Goal: Task Accomplishment & Management: Use online tool/utility

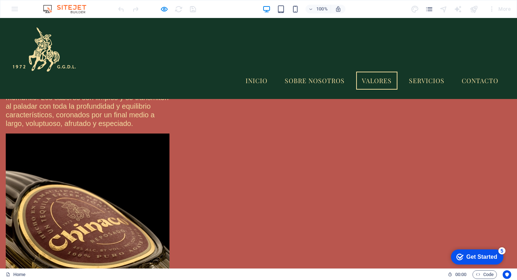
scroll to position [2225, 0]
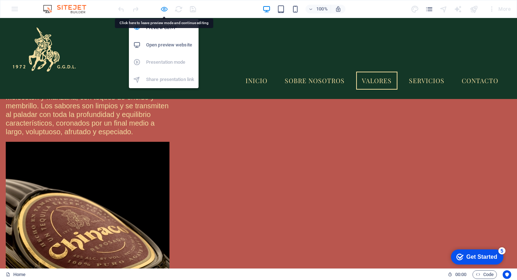
click at [163, 10] on icon "button" at bounding box center [164, 9] width 8 height 8
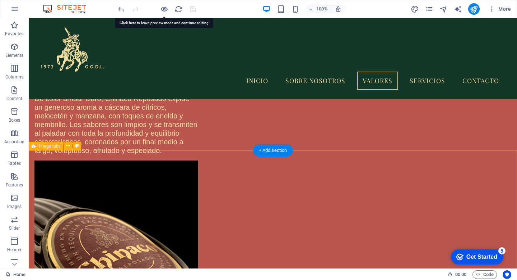
select select "rem"
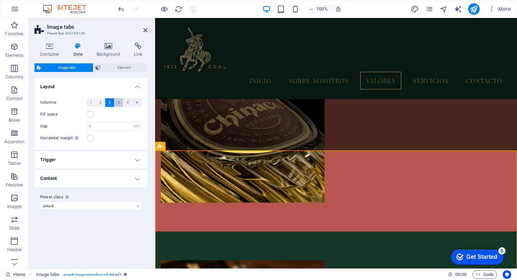
click at [119, 100] on span "4" at bounding box center [119, 102] width 2 height 9
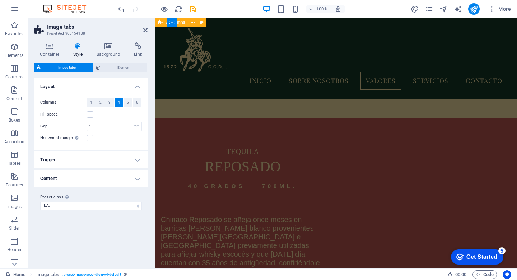
scroll to position [1862, 0]
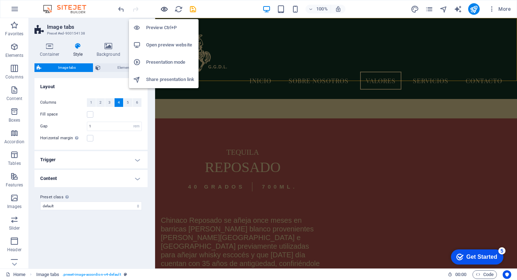
click at [166, 8] on icon "button" at bounding box center [164, 9] width 8 height 8
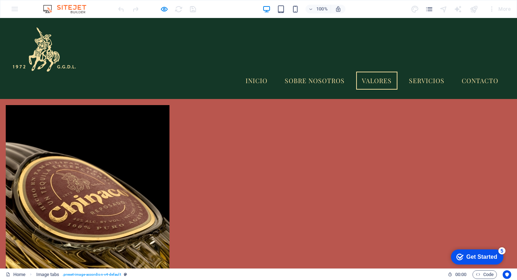
scroll to position [2264, 0]
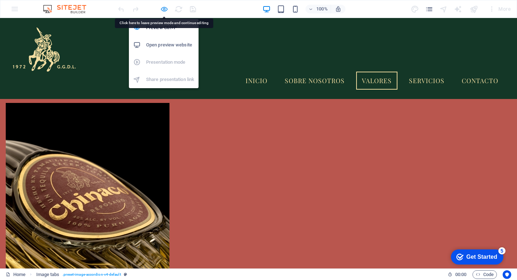
click at [164, 10] on icon "button" at bounding box center [164, 9] width 8 height 8
select select "rem"
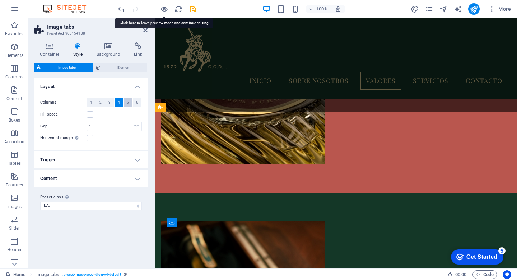
click at [129, 104] on span "5" at bounding box center [128, 102] width 2 height 9
click at [191, 9] on icon "save" at bounding box center [193, 9] width 8 height 8
select select "rem"
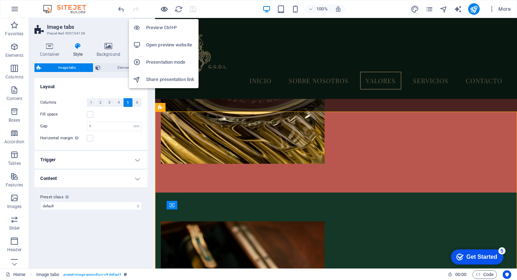
click at [166, 6] on icon "button" at bounding box center [164, 9] width 8 height 8
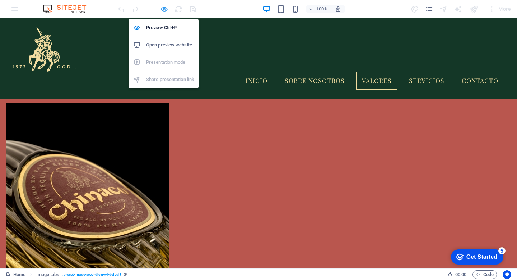
click at [162, 8] on icon "button" at bounding box center [164, 9] width 8 height 8
select select "rem"
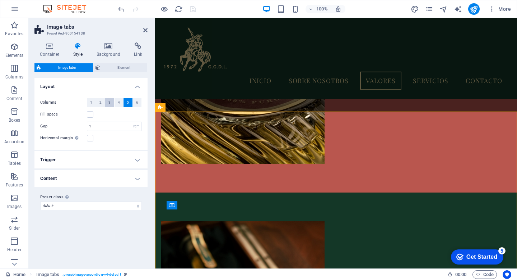
click at [110, 103] on span "3" at bounding box center [110, 102] width 2 height 9
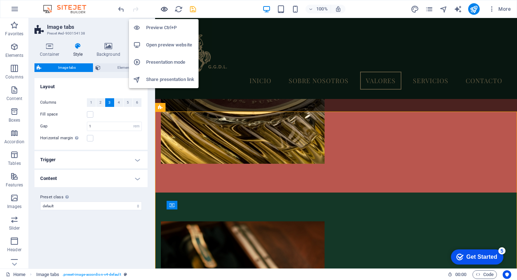
click at [166, 8] on icon "button" at bounding box center [164, 9] width 8 height 8
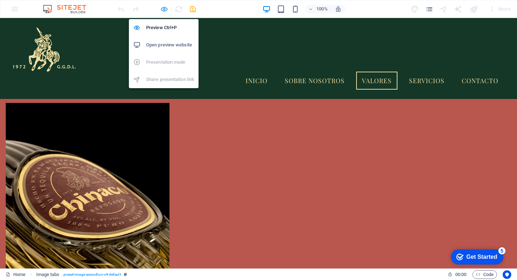
click at [164, 11] on icon "button" at bounding box center [164, 9] width 8 height 8
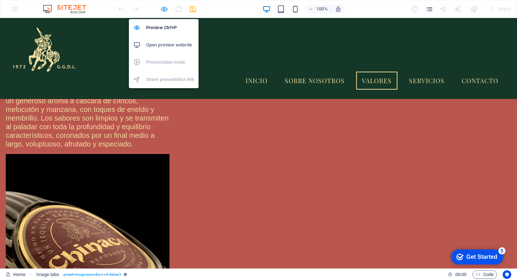
select select "rem"
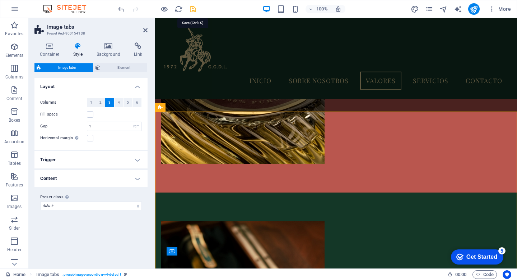
click at [191, 9] on icon "save" at bounding box center [193, 9] width 8 height 8
select select "rem"
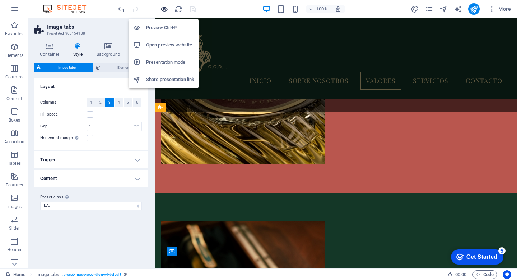
click at [161, 10] on icon "button" at bounding box center [164, 9] width 8 height 8
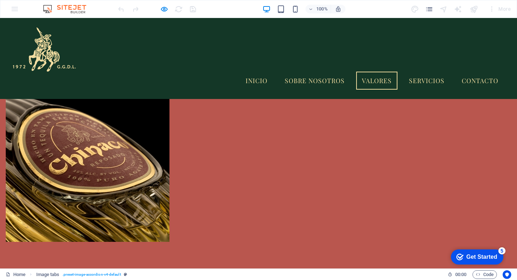
scroll to position [2310, 0]
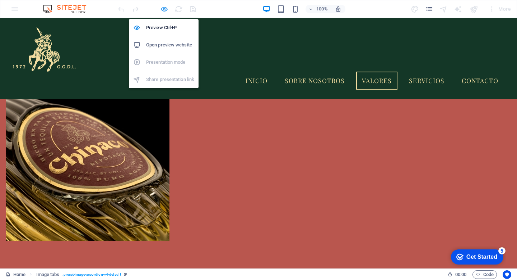
click at [162, 8] on icon "button" at bounding box center [164, 9] width 8 height 8
select select "rem"
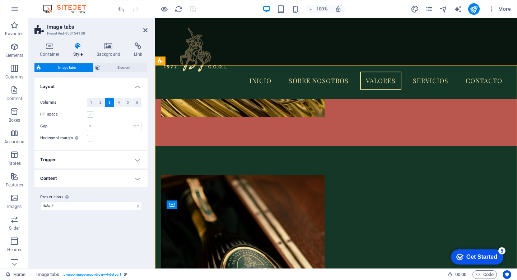
click at [89, 112] on label at bounding box center [90, 114] width 6 height 6
click at [0, 0] on input "Fill space" at bounding box center [0, 0] width 0 height 0
click at [91, 115] on label at bounding box center [90, 114] width 6 height 6
click at [0, 0] on input "Fill space" at bounding box center [0, 0] width 0 height 0
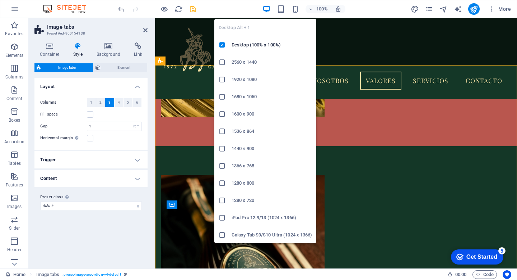
scroll to position [0, 0]
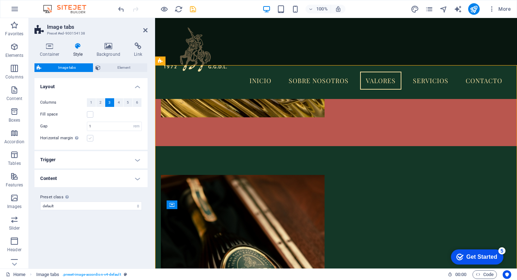
click at [91, 136] on label at bounding box center [90, 138] width 6 height 6
click at [0, 0] on input "Horizontal margin Only if the containers "Content width" is not set to "Default"" at bounding box center [0, 0] width 0 height 0
click at [91, 138] on label at bounding box center [90, 138] width 6 height 6
click at [0, 0] on input "Horizontal margin Only if the containers "Content width" is not set to "Default"" at bounding box center [0, 0] width 0 height 0
click at [110, 157] on h4 "Trigger" at bounding box center [90, 159] width 113 height 17
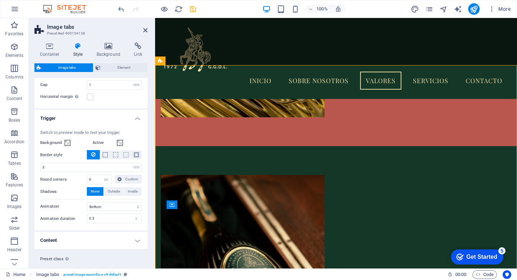
scroll to position [56, 0]
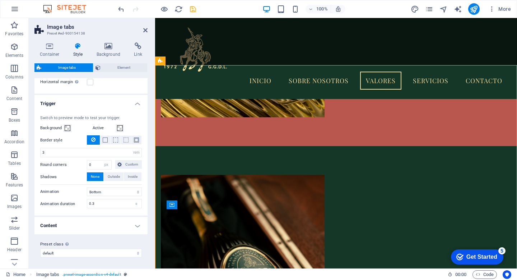
click at [120, 229] on h4 "Content" at bounding box center [90, 225] width 113 height 17
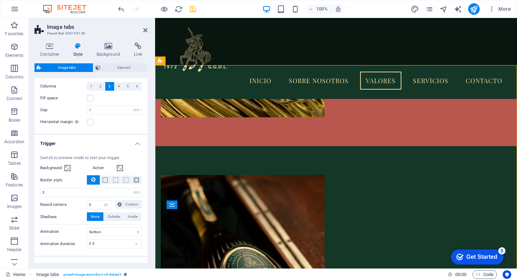
scroll to position [14, 0]
click at [105, 182] on span at bounding box center [105, 181] width 5 height 5
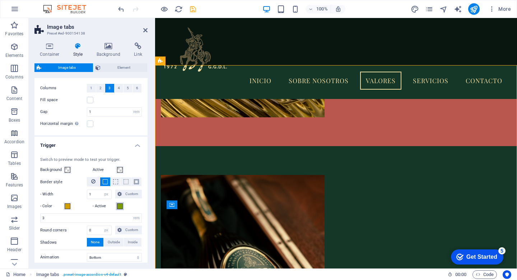
click at [118, 205] on span at bounding box center [120, 206] width 6 height 6
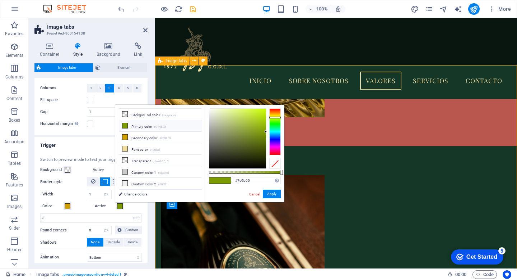
click at [65, 205] on span at bounding box center [68, 206] width 6 height 6
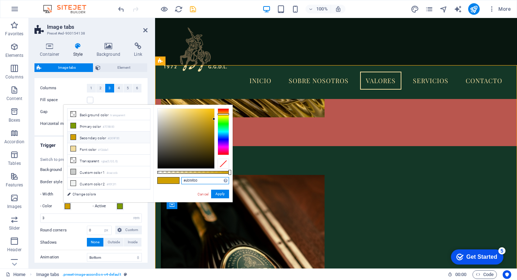
drag, startPoint x: 202, startPoint y: 181, endPoint x: 185, endPoint y: 180, distance: 16.9
click at [185, 180] on input "#d09f00" at bounding box center [205, 180] width 48 height 7
type input "#f2dda1"
click at [217, 195] on button "Apply" at bounding box center [220, 193] width 18 height 9
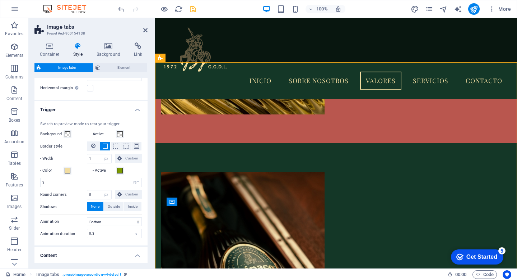
scroll to position [55, 0]
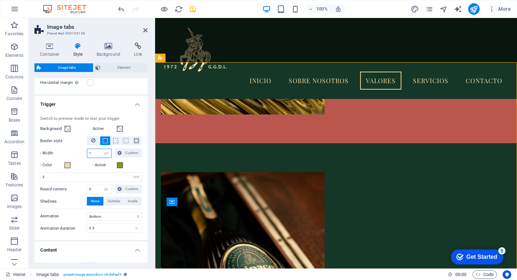
drag, startPoint x: 96, startPoint y: 152, endPoint x: 89, endPoint y: 152, distance: 6.5
click at [89, 152] on input "1" at bounding box center [99, 153] width 24 height 9
type input "4"
click at [80, 159] on div "Switch to preview mode to test your trigger. Background Active Border style - W…" at bounding box center [91, 175] width 116 height 132
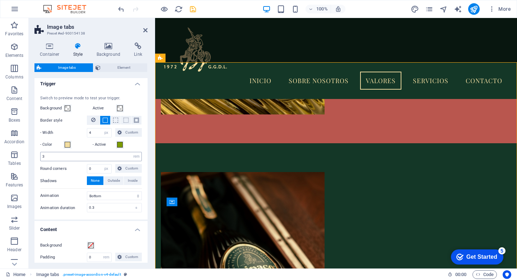
scroll to position [80, 0]
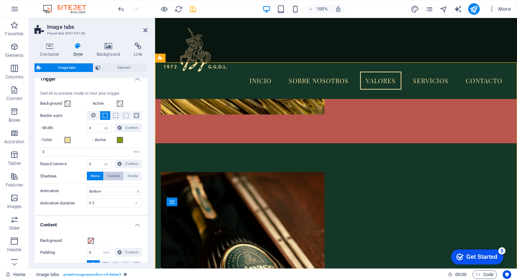
click at [115, 176] on span "Outside" at bounding box center [114, 175] width 12 height 9
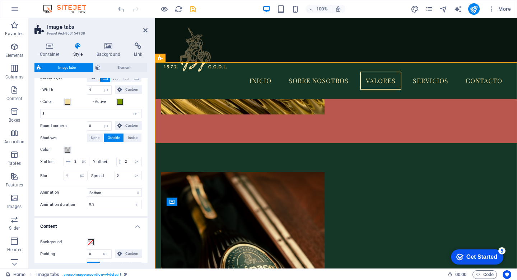
scroll to position [122, 0]
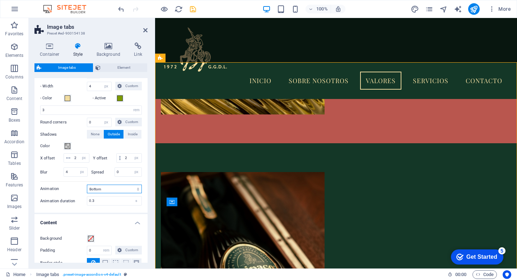
click at [111, 193] on select "Bottom Top Right Left Zoom in Zoom out Background Black and white Blur Shadow" at bounding box center [114, 188] width 55 height 9
select select "zoomIn"
click at [87, 193] on select "Bottom Top Right Left Zoom in Zoom out Background Black and white Blur Shadow" at bounding box center [114, 188] width 55 height 9
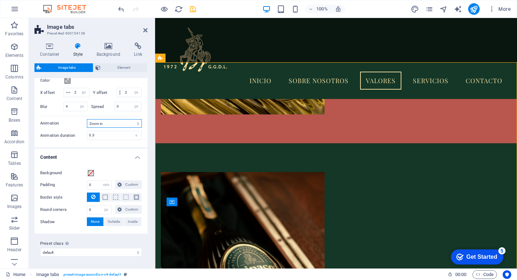
scroll to position [191, 0]
drag, startPoint x: 95, startPoint y: 190, endPoint x: 87, endPoint y: 190, distance: 7.9
click at [87, 189] on div "0 px rem % vh vw Custom" at bounding box center [99, 184] width 25 height 9
type input "3"
click at [111, 169] on div "Background Padding 3 px rem % vh vw Custom Custom 0 px rem % vh vw 0 px rem % v…" at bounding box center [91, 197] width 116 height 72
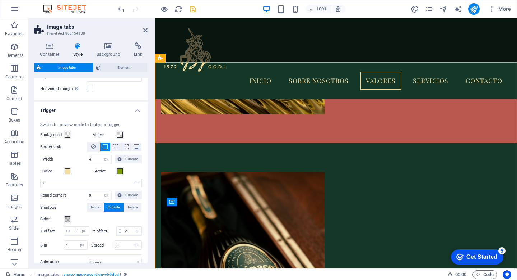
scroll to position [0, 0]
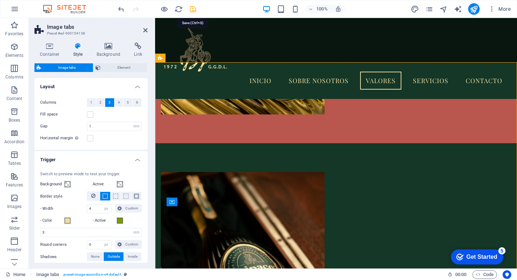
click at [195, 8] on icon "save" at bounding box center [193, 9] width 8 height 8
select select "rem"
select select "px"
select select "rem"
select select "px"
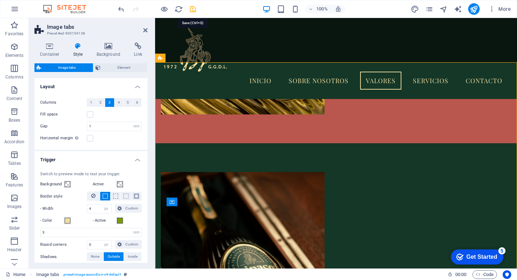
select select "px"
select select "zoomIn"
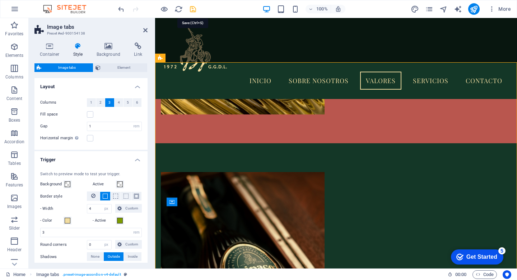
select select "rem"
select select "px"
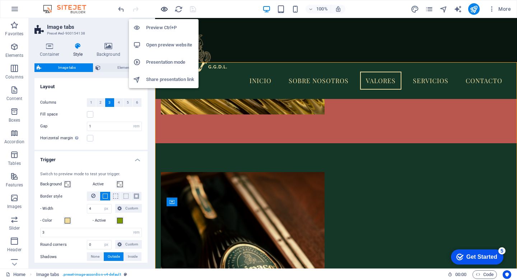
click at [165, 9] on icon "button" at bounding box center [164, 9] width 8 height 8
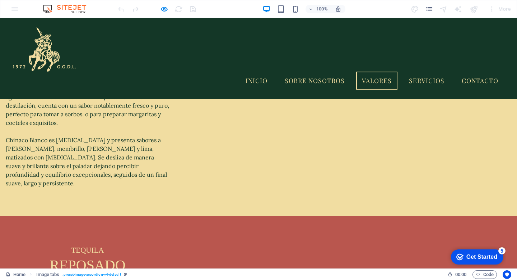
scroll to position [1885, 0]
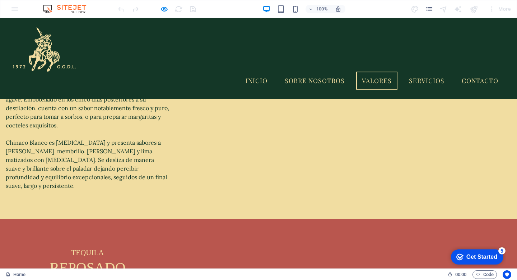
click at [188, 69] on div "Menu Inicio Sobre nosotros Valores Servicios Contacto" at bounding box center [258, 58] width 517 height 81
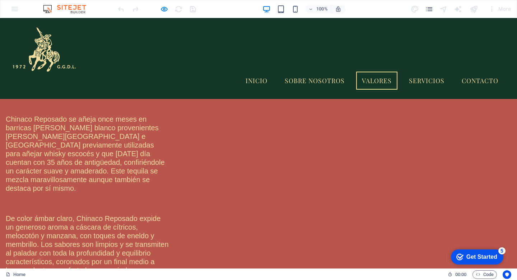
scroll to position [2105, 0]
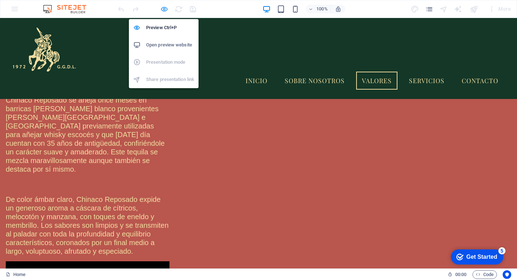
click at [164, 13] on icon "button" at bounding box center [164, 9] width 8 height 8
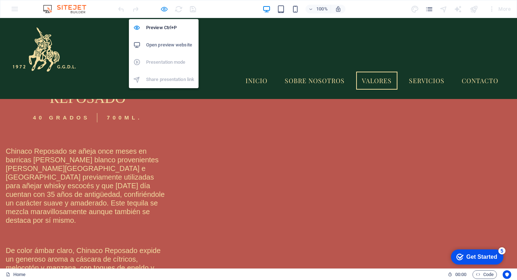
select select "rem"
select select "px"
select select "rem"
select select "px"
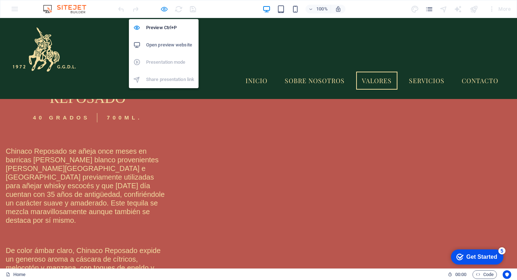
select select "px"
select select "zoomIn"
select select "rem"
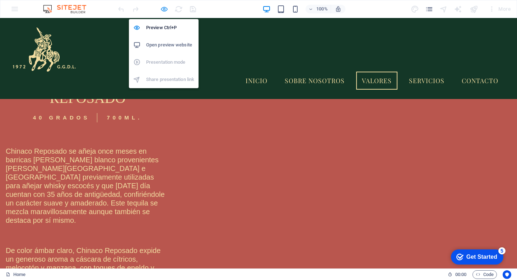
select select "px"
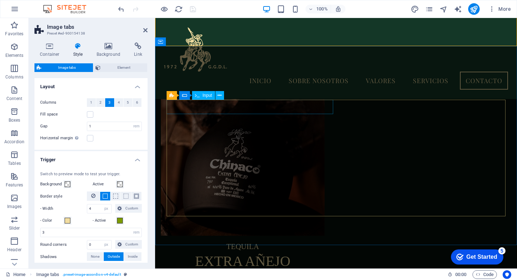
scroll to position [3242, 0]
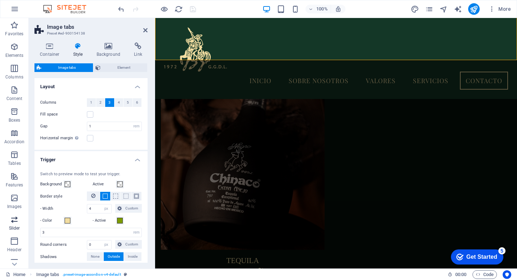
click at [13, 218] on icon "button" at bounding box center [14, 219] width 9 height 9
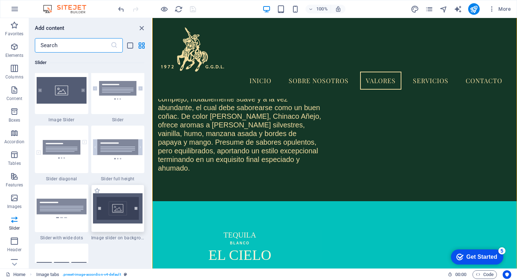
scroll to position [4078, 0]
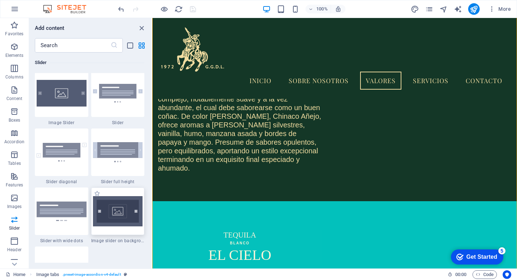
drag, startPoint x: 123, startPoint y: 219, endPoint x: 78, endPoint y: 308, distance: 99.2
click at [123, 219] on img at bounding box center [118, 211] width 50 height 30
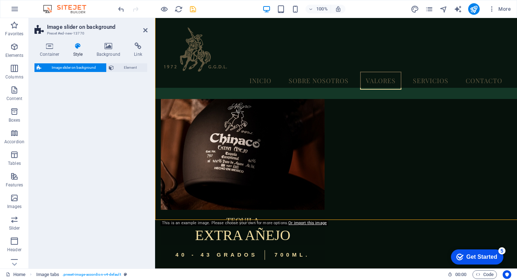
select select "rem"
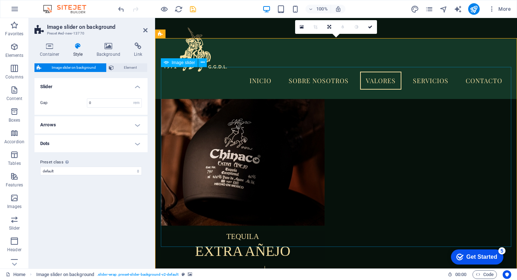
scroll to position [3266, 0]
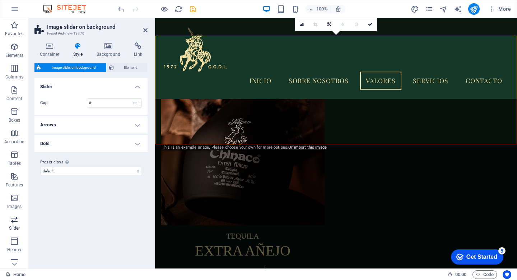
click at [16, 217] on icon "button" at bounding box center [14, 219] width 9 height 9
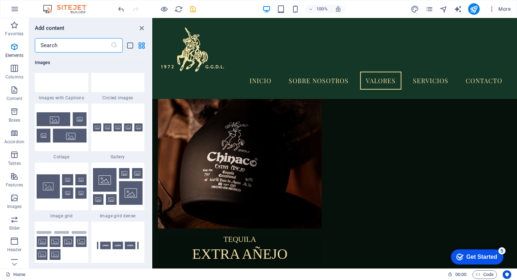
scroll to position [4074, 0]
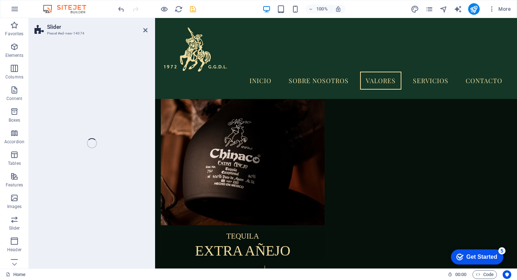
select select "rem"
select select "px"
select select "preset-slider-content-v3-full-height"
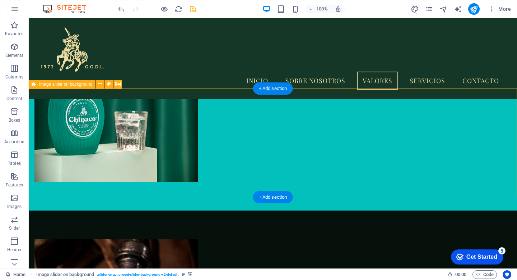
scroll to position [3210, 0]
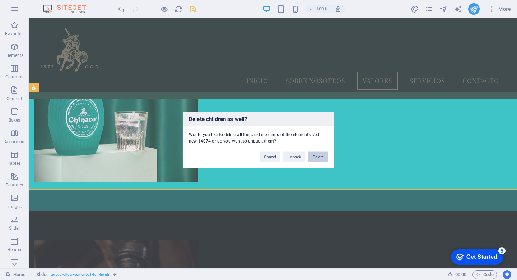
click at [317, 156] on button "Delete" at bounding box center [318, 156] width 20 height 11
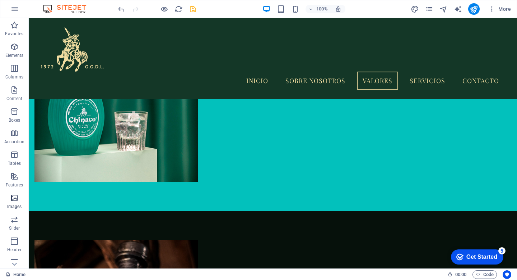
click at [14, 197] on icon "button" at bounding box center [14, 197] width 9 height 9
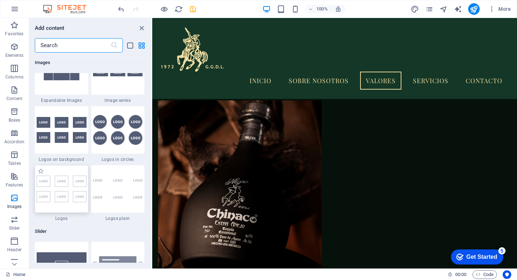
scroll to position [3906, 0]
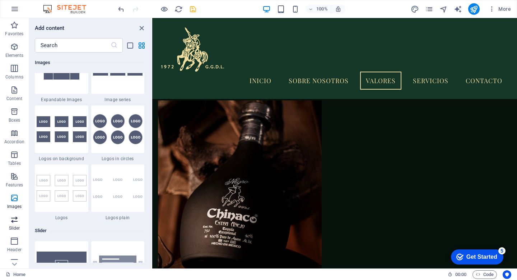
click at [13, 220] on icon "button" at bounding box center [14, 219] width 9 height 9
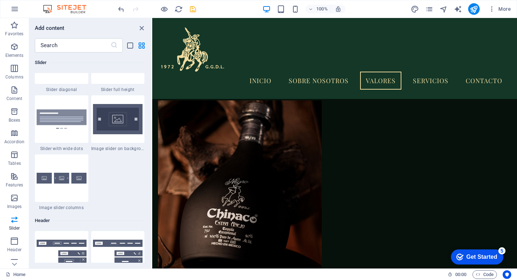
scroll to position [4103, 0]
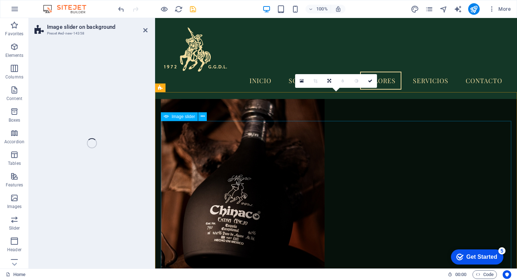
select select "rem"
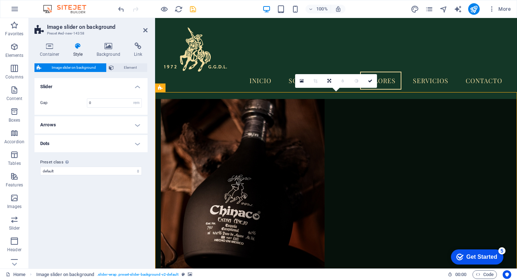
drag, startPoint x: 275, startPoint y: 201, endPoint x: 261, endPoint y: 107, distance: 95.3
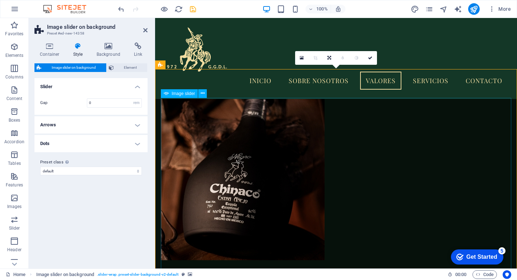
scroll to position [3233, 0]
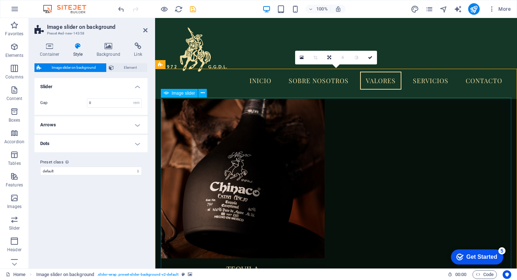
select select "px"
select select "ms"
select select "s"
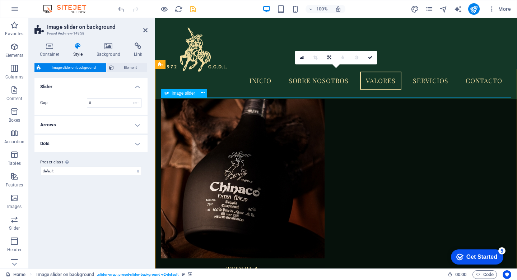
select select "progressive"
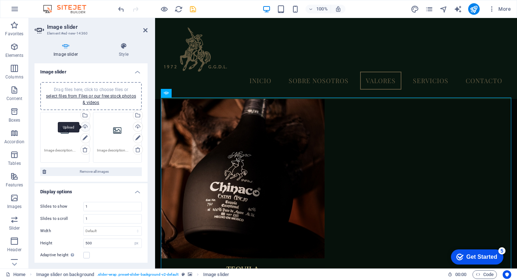
click at [85, 126] on div "Upload" at bounding box center [84, 127] width 11 height 11
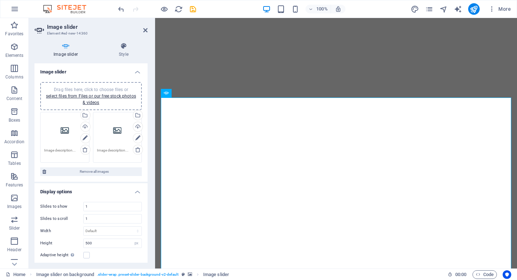
select select "px"
select select "ms"
select select "s"
select select "progressive"
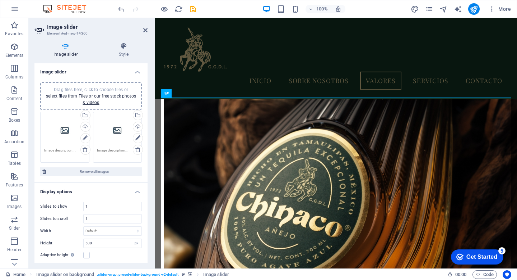
scroll to position [3233, 0]
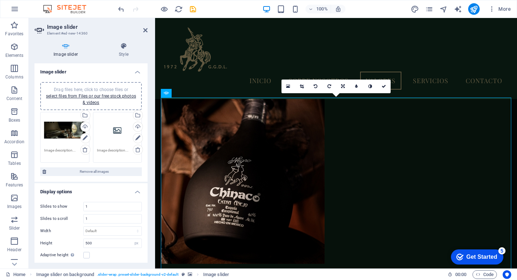
click at [121, 130] on div "Drag files here, click to choose files or select files from Files or our free s…" at bounding box center [117, 130] width 41 height 29
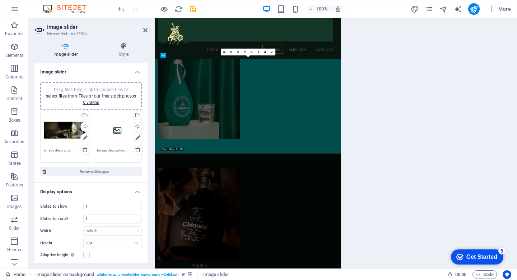
scroll to position [3446, 0]
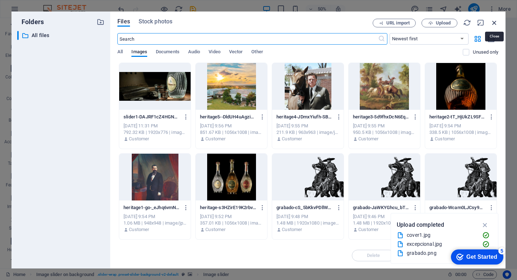
click at [495, 21] on icon "button" at bounding box center [495, 23] width 8 height 8
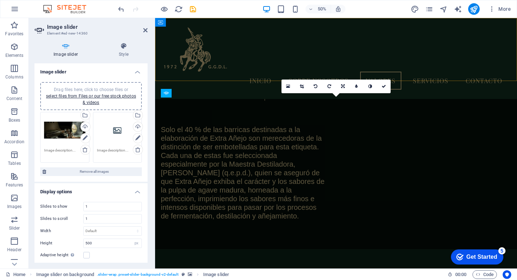
scroll to position [3233, 0]
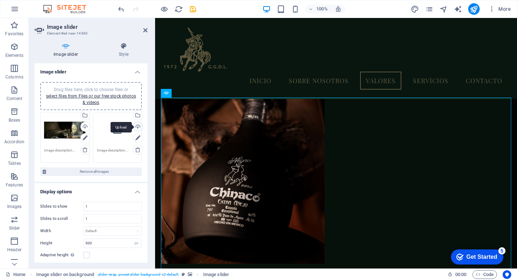
click at [137, 125] on div "Upload" at bounding box center [137, 127] width 11 height 11
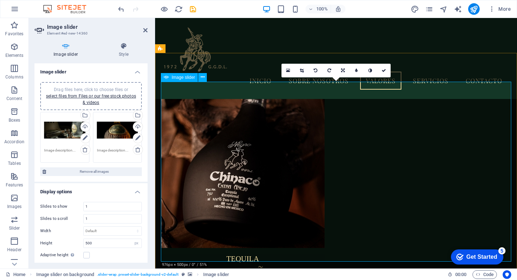
scroll to position [3247, 0]
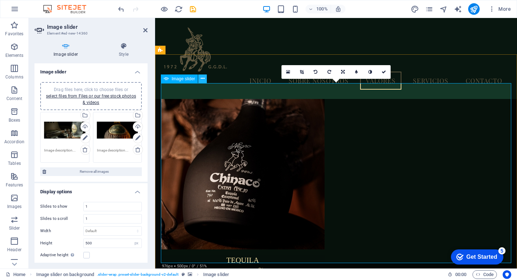
click at [202, 79] on icon at bounding box center [203, 79] width 4 height 8
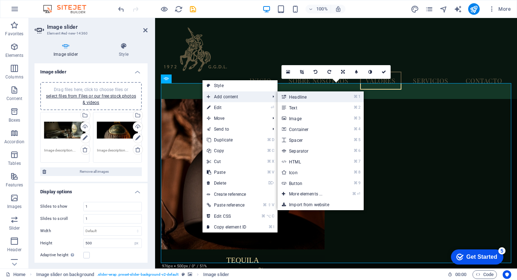
click at [299, 98] on link "⌘ 1 Headline" at bounding box center [307, 96] width 59 height 11
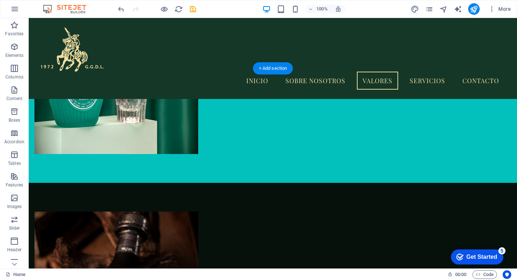
scroll to position [3232, 0]
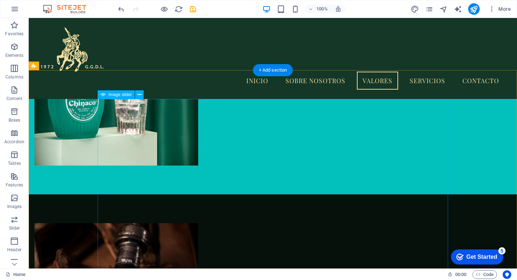
select select "px"
select select "ms"
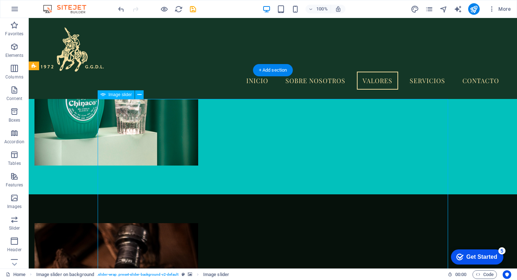
select select "s"
select select "progressive"
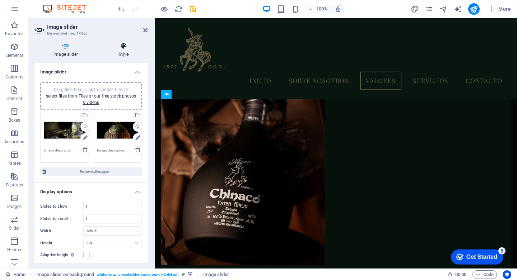
click at [124, 48] on icon at bounding box center [124, 45] width 48 height 7
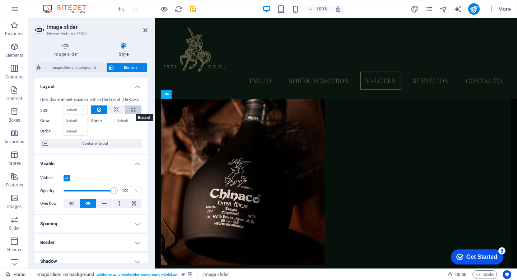
click at [132, 109] on icon at bounding box center [134, 109] width 4 height 9
type input "100"
select select "%"
click at [116, 109] on icon at bounding box center [116, 109] width 5 height 9
select select "DISABLED_OPTION_VALUE"
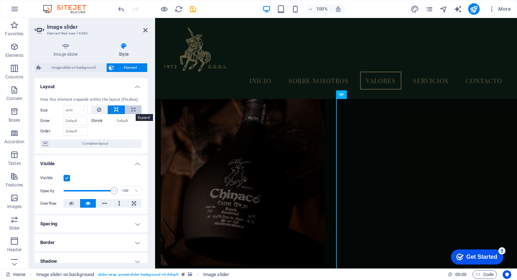
click at [134, 109] on icon at bounding box center [134, 109] width 4 height 9
type input "100"
select select "%"
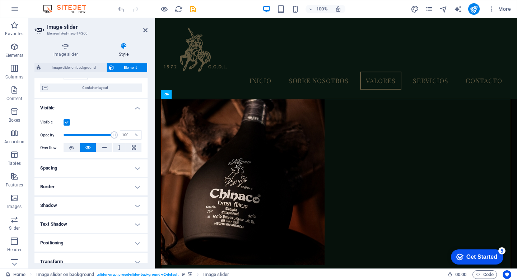
scroll to position [60, 0]
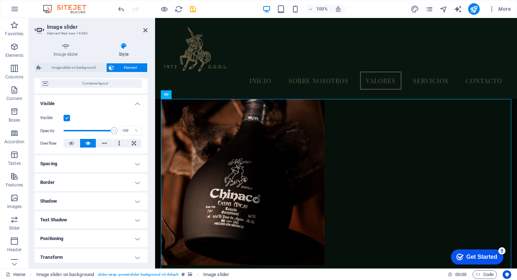
click at [132, 160] on h4 "Spacing" at bounding box center [90, 163] width 113 height 17
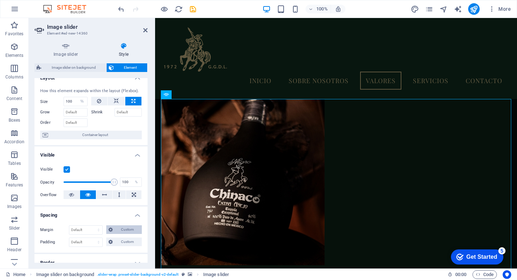
scroll to position [0, 0]
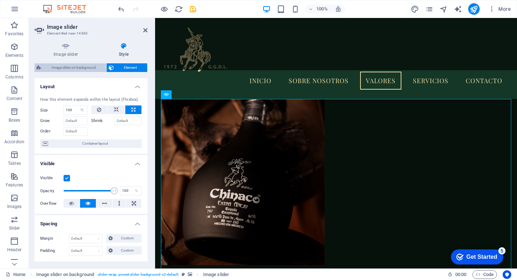
click at [68, 69] on span "Image slider on background" at bounding box center [73, 67] width 61 height 9
select select "rem"
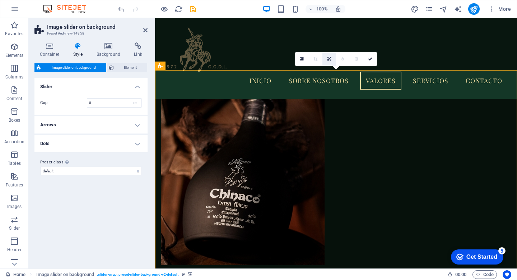
click at [328, 58] on icon at bounding box center [330, 59] width 4 height 4
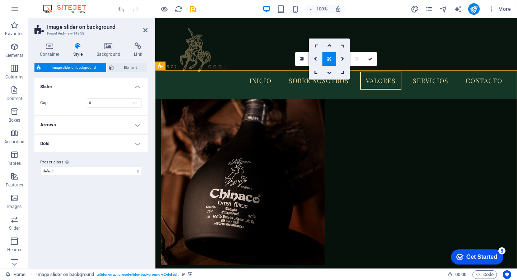
click at [330, 43] on icon at bounding box center [329, 45] width 4 height 4
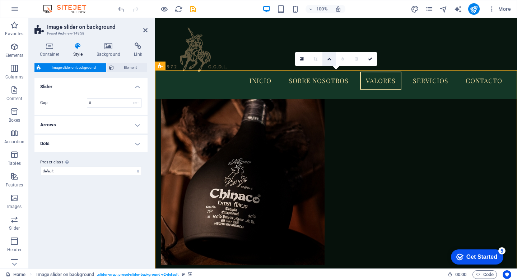
click at [329, 60] on icon at bounding box center [329, 59] width 4 height 4
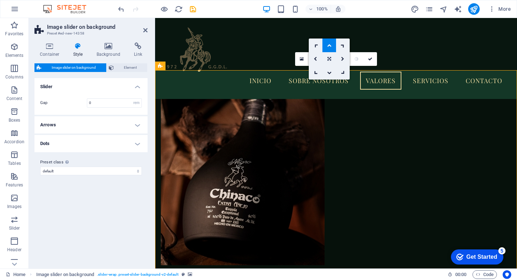
click at [331, 58] on icon at bounding box center [330, 59] width 4 height 4
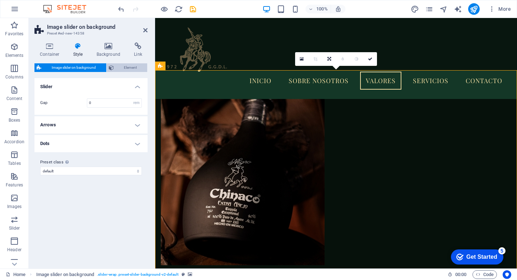
click at [123, 65] on span "Element" at bounding box center [130, 67] width 29 height 9
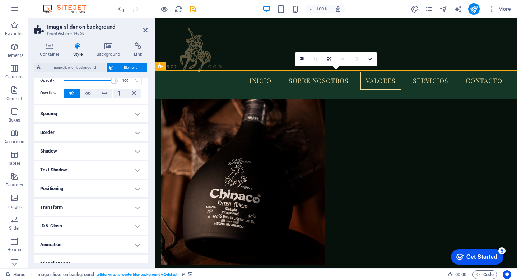
scroll to position [42, 0]
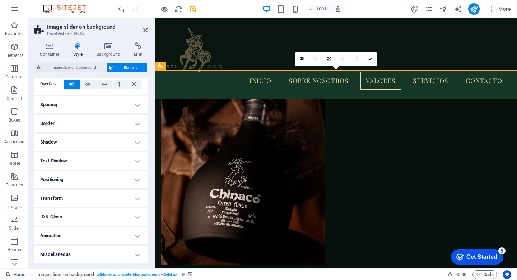
click at [126, 235] on h4 "Animation" at bounding box center [90, 235] width 113 height 17
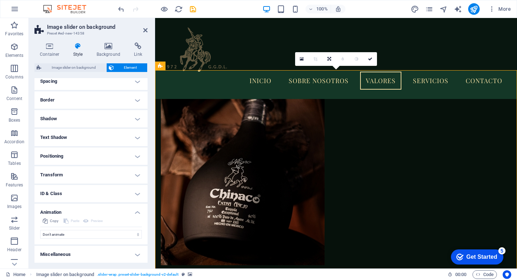
click at [128, 250] on h4 "Miscellaneous" at bounding box center [90, 253] width 113 height 17
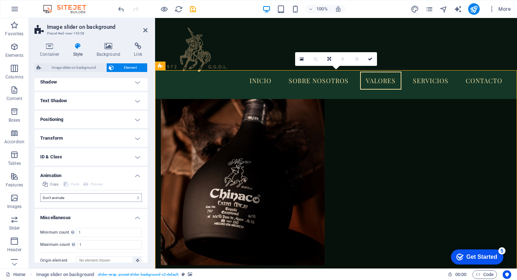
scroll to position [110, 0]
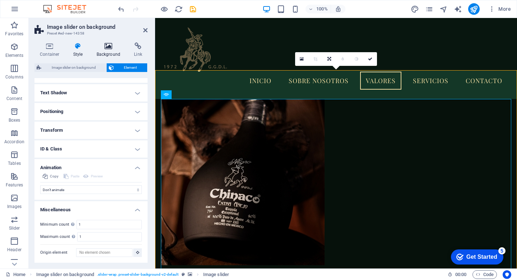
click at [111, 45] on icon at bounding box center [108, 45] width 35 height 7
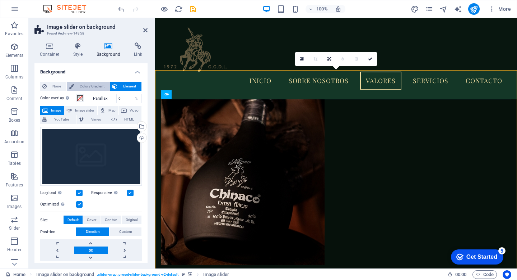
click at [80, 83] on span "Color / Gradient" at bounding box center [92, 86] width 32 height 9
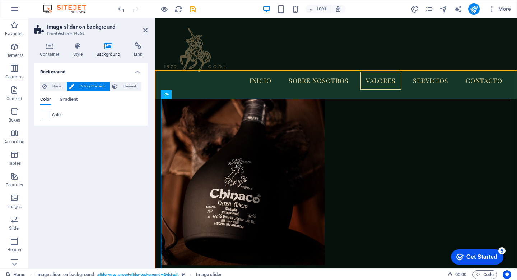
click at [45, 112] on span at bounding box center [45, 115] width 8 height 8
click at [46, 116] on span at bounding box center [45, 115] width 8 height 8
click at [43, 115] on span at bounding box center [45, 115] width 8 height 8
click at [47, 112] on span at bounding box center [45, 115] width 8 height 8
click at [54, 113] on span "Color" at bounding box center [57, 115] width 10 height 6
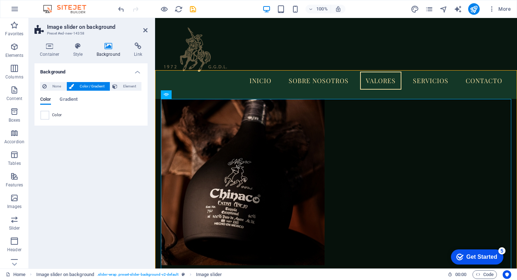
click at [54, 113] on span "Color" at bounding box center [57, 115] width 10 height 6
click at [46, 115] on span at bounding box center [45, 115] width 8 height 8
click at [43, 115] on span at bounding box center [45, 115] width 8 height 8
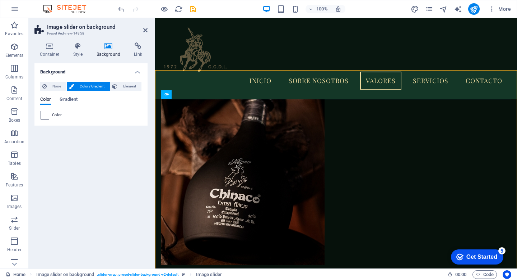
click at [43, 115] on span at bounding box center [45, 115] width 8 height 8
click at [69, 98] on span "Gradient" at bounding box center [69, 100] width 18 height 10
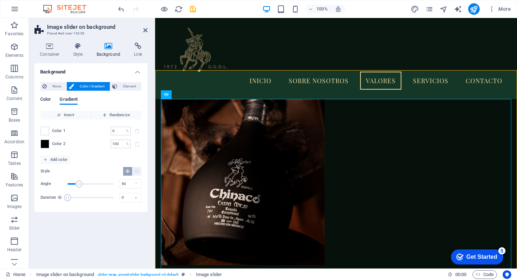
click at [46, 97] on span "Color" at bounding box center [45, 100] width 11 height 10
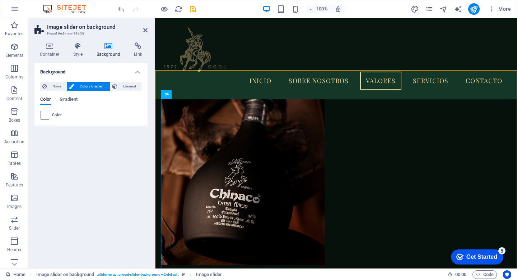
click at [43, 116] on span at bounding box center [45, 115] width 8 height 8
click at [53, 115] on span "Color" at bounding box center [57, 115] width 10 height 6
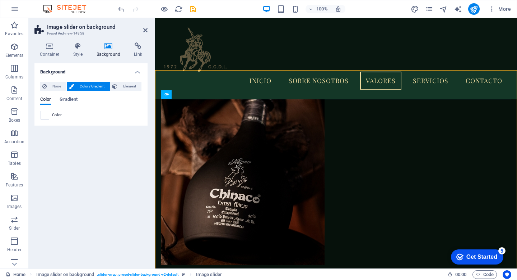
click at [53, 115] on span "Color" at bounding box center [57, 115] width 10 height 6
click at [127, 84] on span "Element" at bounding box center [130, 86] width 20 height 9
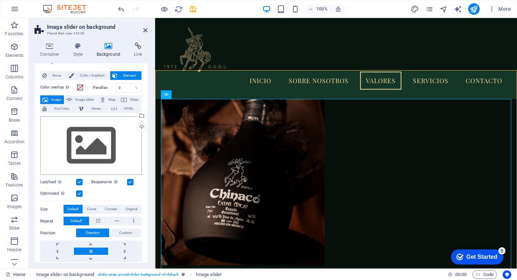
scroll to position [11, 0]
click at [140, 125] on div "Upload" at bounding box center [141, 127] width 11 height 11
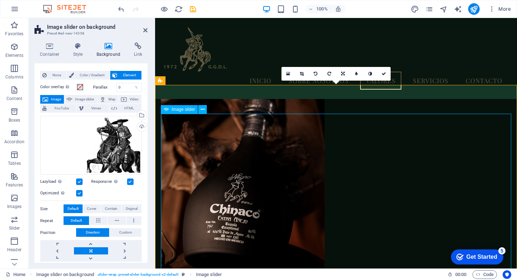
scroll to position [3217, 0]
click at [87, 78] on span "Color / Gradient" at bounding box center [92, 75] width 32 height 9
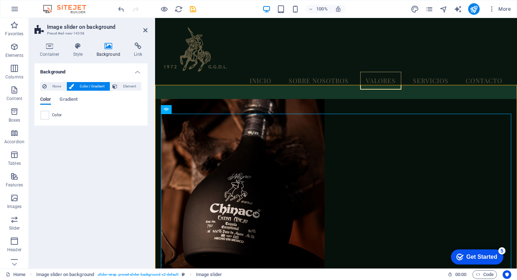
scroll to position [0, 0]
click at [42, 115] on span at bounding box center [45, 115] width 8 height 8
click at [52, 115] on span "Color" at bounding box center [57, 115] width 10 height 6
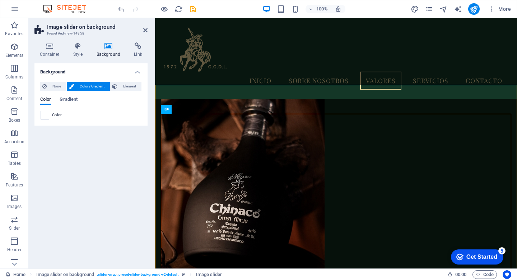
click at [52, 115] on span "Color" at bounding box center [57, 115] width 10 height 6
click at [47, 113] on span at bounding box center [45, 115] width 8 height 8
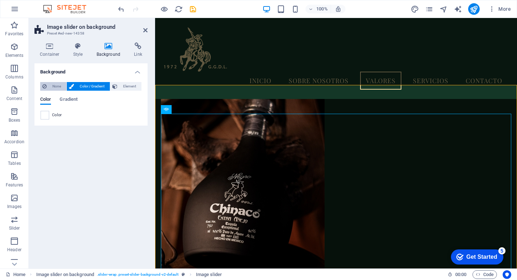
click at [56, 87] on span "None" at bounding box center [56, 86] width 15 height 9
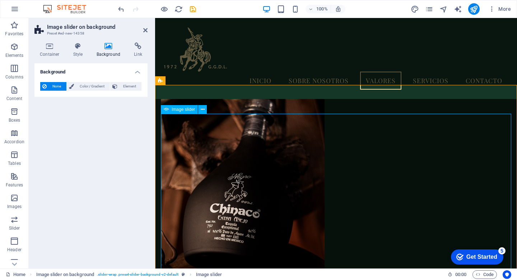
click at [143, 28] on icon at bounding box center [145, 30] width 4 height 6
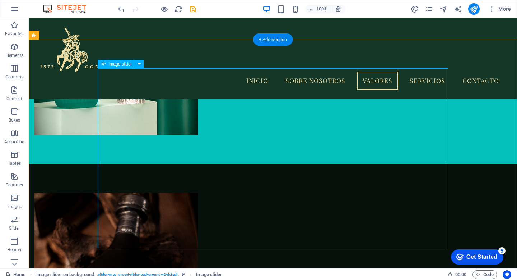
scroll to position [3266, 0]
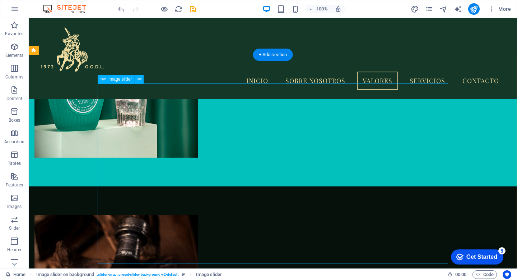
scroll to position [3236, 0]
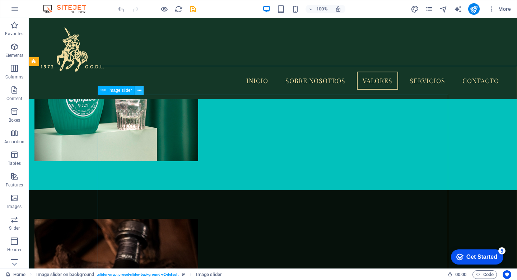
click at [140, 92] on icon at bounding box center [140, 91] width 4 height 8
select select "%"
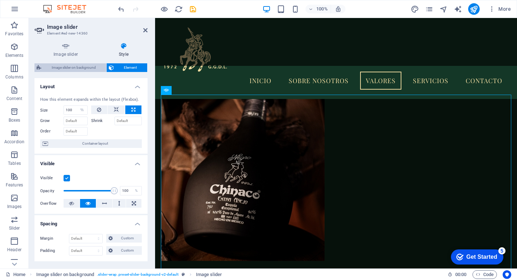
click at [86, 66] on span "Image slider on background" at bounding box center [73, 67] width 61 height 9
select select "rem"
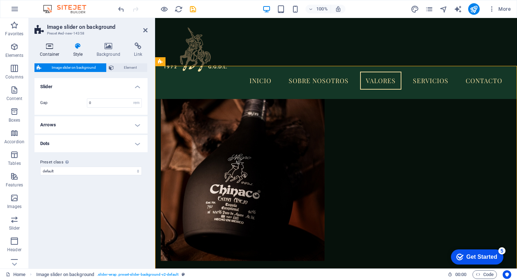
click at [50, 51] on h4 "Container" at bounding box center [50, 49] width 33 height 15
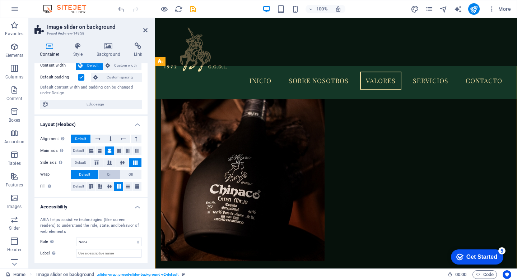
scroll to position [45, 0]
click at [80, 184] on span "Default" at bounding box center [78, 185] width 11 height 9
click at [90, 184] on icon at bounding box center [91, 186] width 9 height 4
click at [101, 185] on icon at bounding box center [100, 186] width 9 height 4
click at [112, 186] on icon at bounding box center [109, 186] width 9 height 4
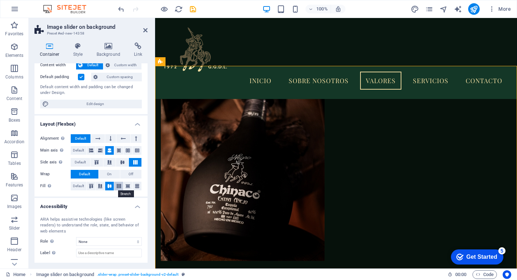
click at [119, 186] on icon at bounding box center [119, 186] width 9 height 4
click at [128, 186] on icon at bounding box center [128, 186] width 9 height 4
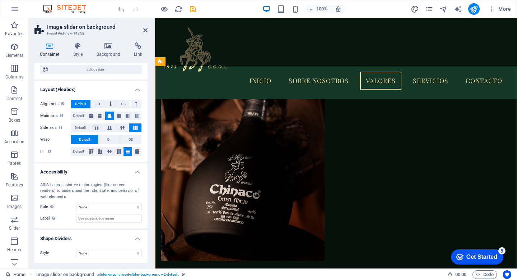
scroll to position [79, 0]
click at [142, 31] on header "Image slider on background Preset #ed-new-14358" at bounding box center [90, 27] width 113 height 19
click at [148, 31] on aside "Image slider on background Preset #ed-new-14358 Container Style Background Link…" at bounding box center [92, 143] width 126 height 250
click at [145, 29] on icon at bounding box center [145, 30] width 4 height 6
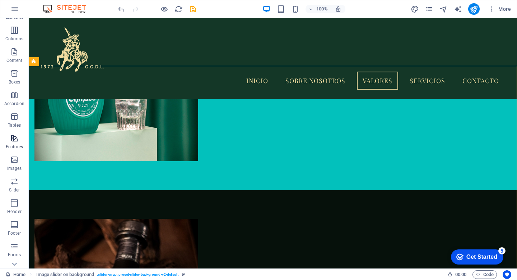
scroll to position [39, 0]
click at [13, 156] on icon "button" at bounding box center [14, 158] width 9 height 9
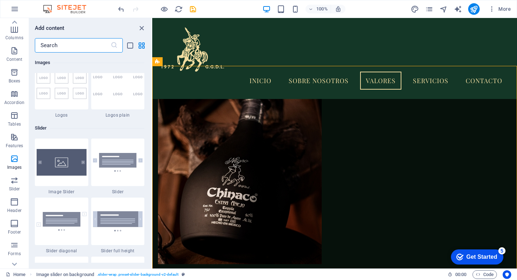
scroll to position [4012, 0]
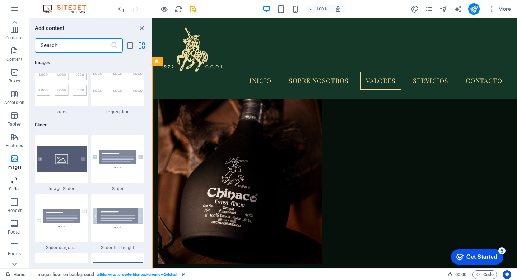
click at [17, 185] on span "Slider" at bounding box center [14, 184] width 29 height 17
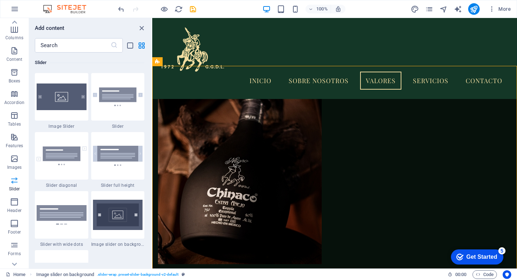
scroll to position [4074, 0]
click at [74, 107] on div at bounding box center [62, 96] width 54 height 47
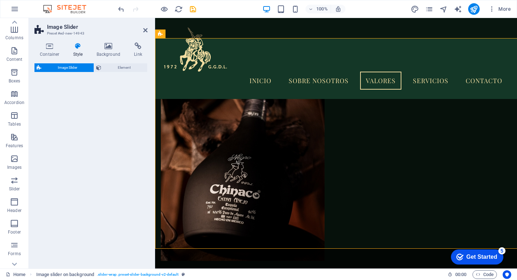
select select "rem"
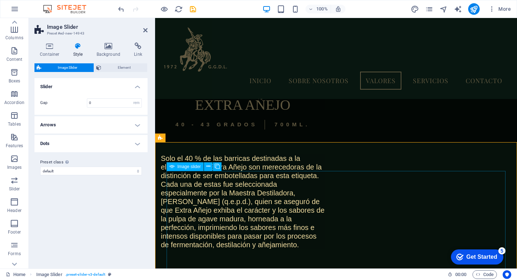
scroll to position [3465, 0]
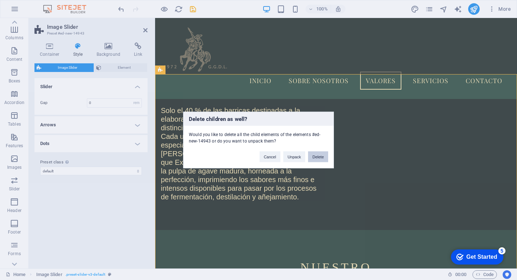
click at [321, 155] on button "Delete" at bounding box center [318, 156] width 20 height 11
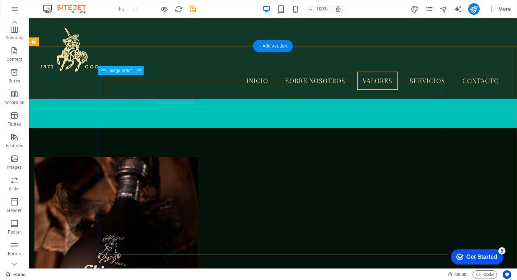
scroll to position [3321, 0]
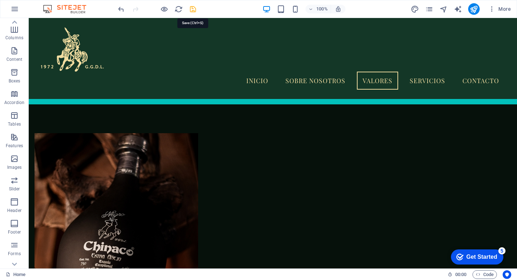
click at [192, 9] on icon "save" at bounding box center [193, 9] width 8 height 8
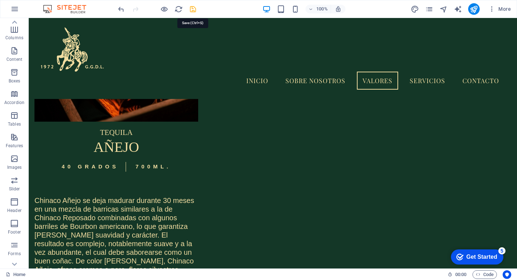
select select "rem"
select select "px"
select select "rem"
select select "px"
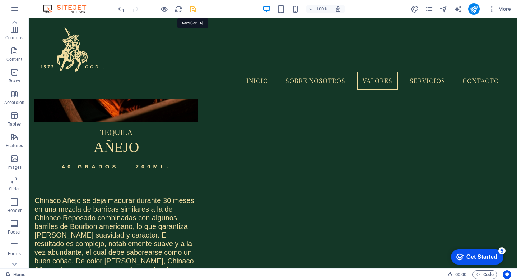
select select "px"
select select "zoomIn"
select select "rem"
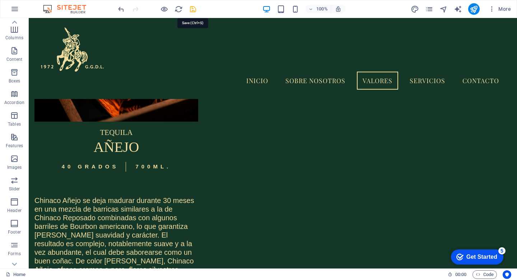
select select "px"
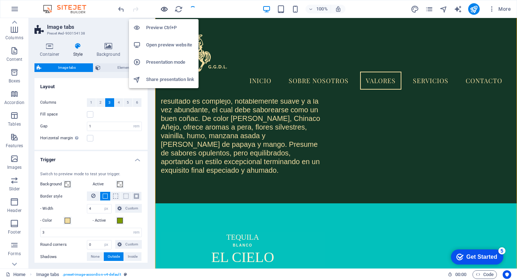
click at [164, 9] on icon "button" at bounding box center [164, 9] width 8 height 8
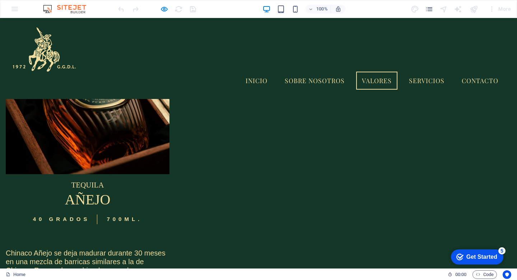
scroll to position [2634, 0]
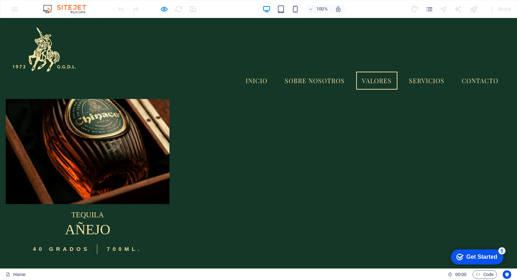
scroll to position [2593, 0]
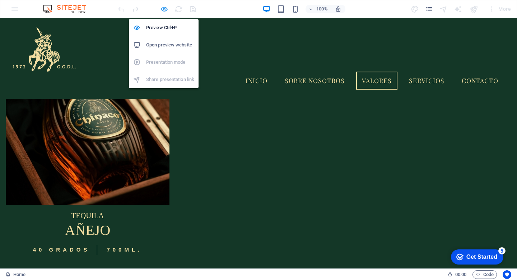
click at [164, 9] on icon "button" at bounding box center [164, 9] width 8 height 8
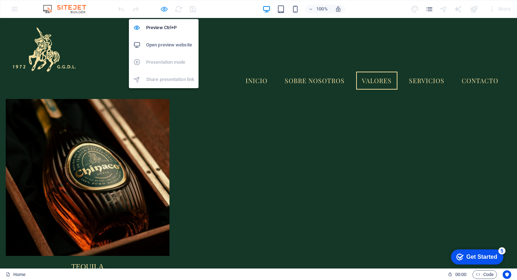
select select "rem"
select select "px"
select select "rem"
select select "px"
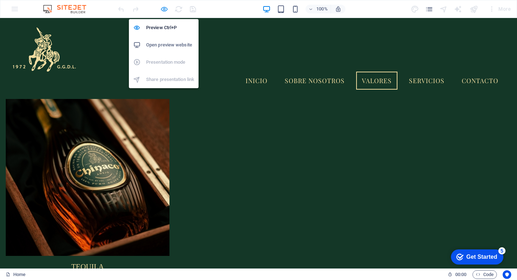
select select "px"
select select "zoomIn"
select select "rem"
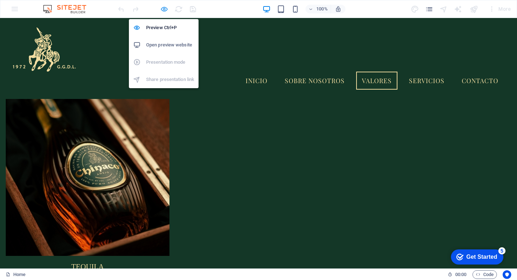
select select "px"
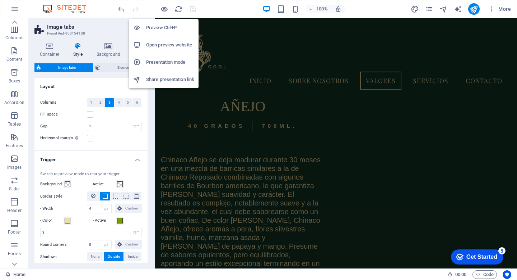
scroll to position [3001, 0]
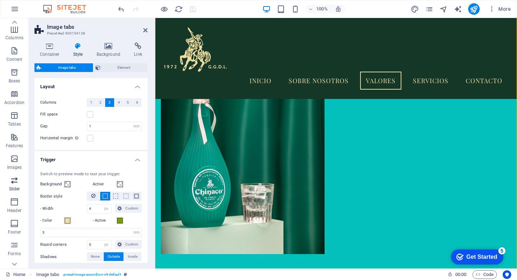
click at [14, 180] on icon "button" at bounding box center [14, 180] width 9 height 9
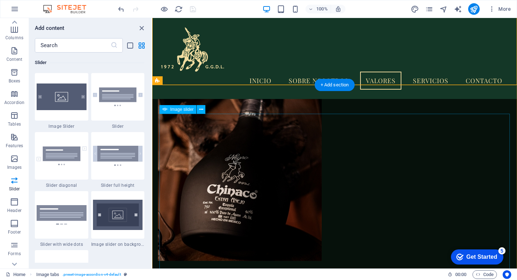
scroll to position [3395, 0]
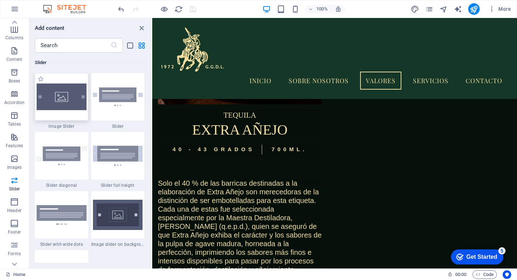
click at [74, 106] on div at bounding box center [62, 96] width 54 height 47
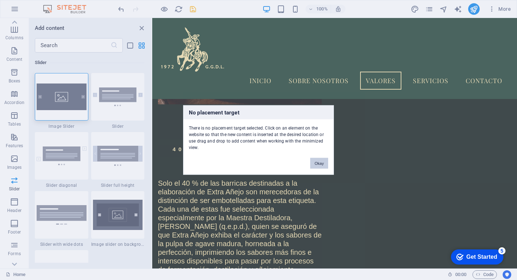
click at [312, 163] on button "Okay" at bounding box center [319, 163] width 18 height 11
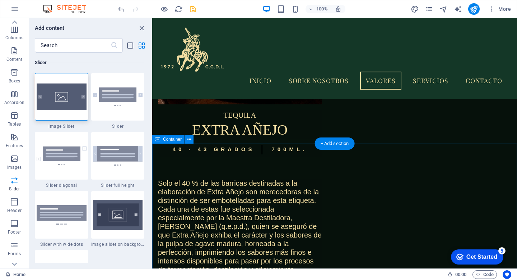
click at [63, 100] on div at bounding box center [62, 96] width 54 height 47
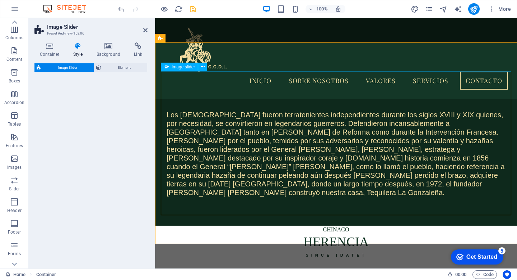
select select "rem"
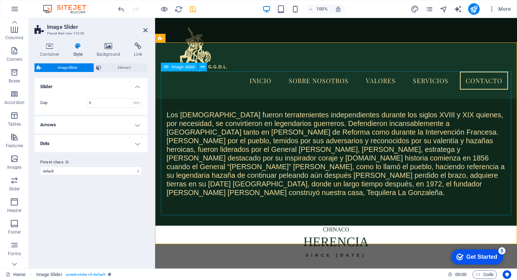
drag, startPoint x: 218, startPoint y: 118, endPoint x: 205, endPoint y: 136, distance: 22.1
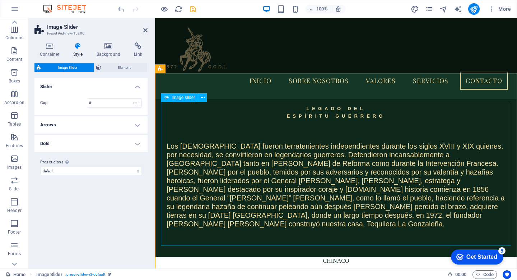
scroll to position [3665, 0]
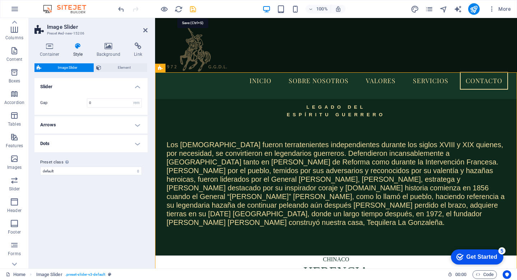
click at [192, 10] on icon "save" at bounding box center [193, 9] width 8 height 8
select select "rem"
select select "px"
select select "rem"
select select "px"
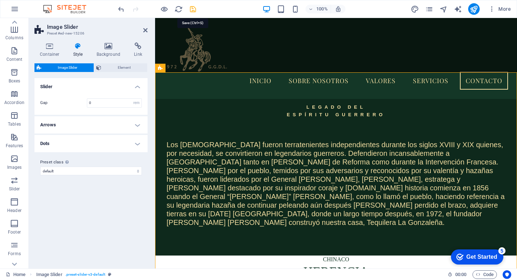
select select "px"
select select "zoomIn"
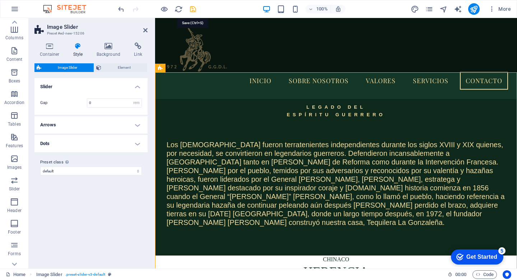
select select "rem"
select select "px"
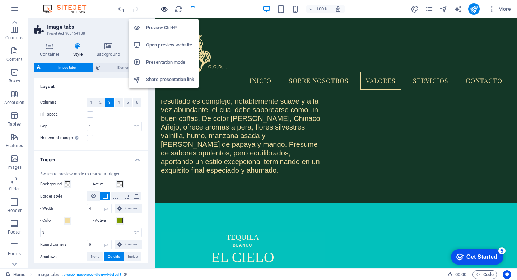
click at [165, 9] on icon "button" at bounding box center [164, 9] width 8 height 8
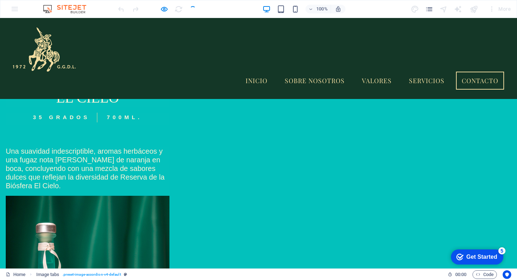
scroll to position [2976, 0]
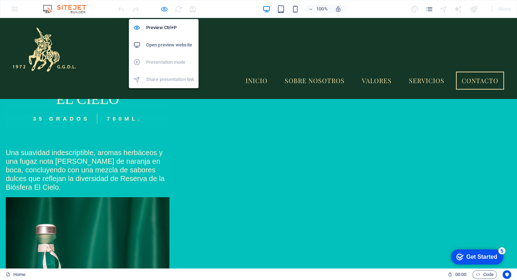
click at [163, 9] on icon "button" at bounding box center [164, 9] width 8 height 8
select select "rem"
select select "px"
select select "rem"
select select "px"
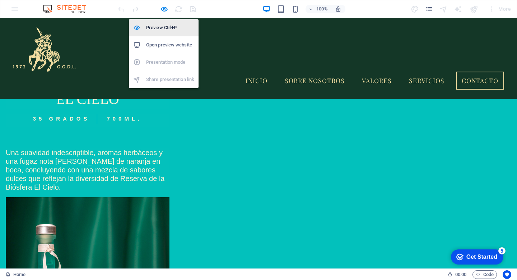
select select "px"
select select "zoomIn"
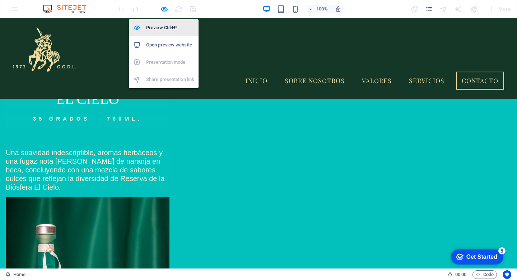
select select "rem"
select select "px"
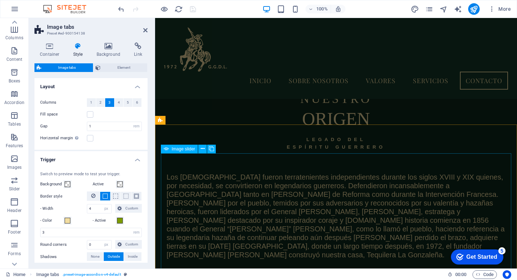
scroll to position [3637, 0]
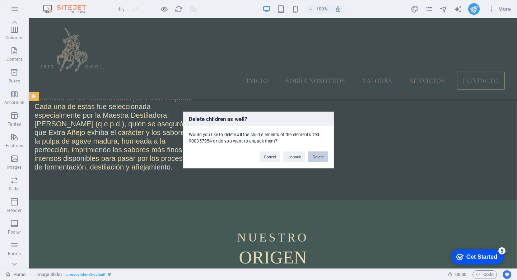
click at [319, 155] on button "Delete" at bounding box center [318, 156] width 20 height 11
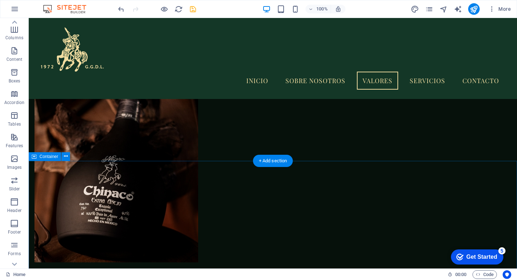
scroll to position [3379, 0]
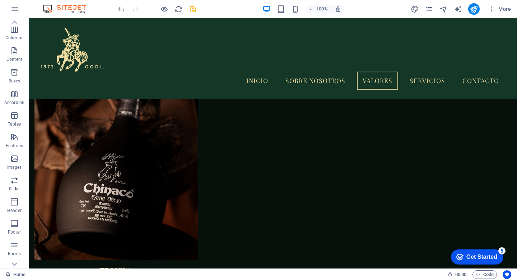
click at [14, 176] on icon "button" at bounding box center [14, 180] width 9 height 9
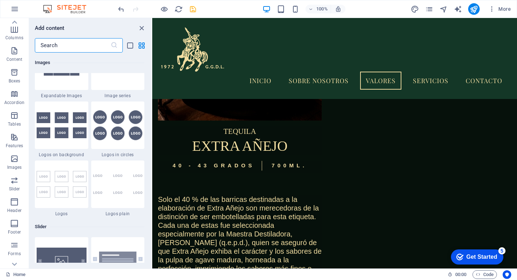
scroll to position [4074, 0]
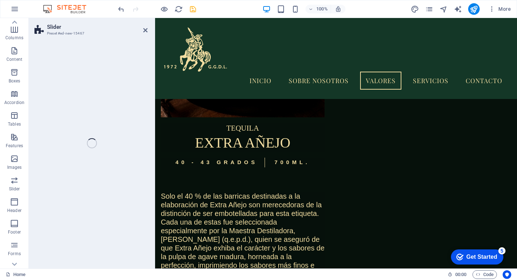
select select "rem"
select select "px"
select select "preset-slider-content-v3-default"
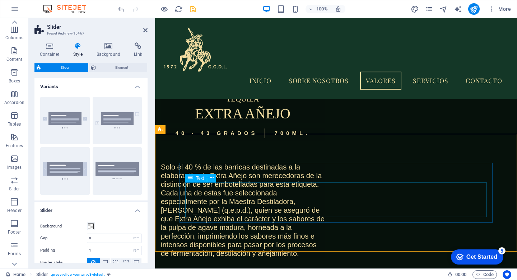
scroll to position [3417, 0]
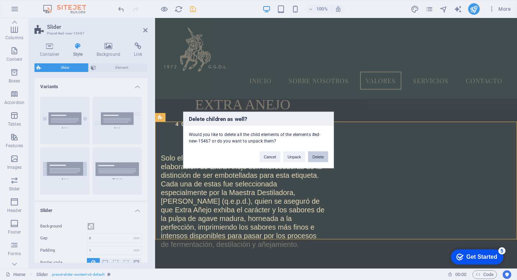
click at [318, 157] on button "Delete" at bounding box center [318, 156] width 20 height 11
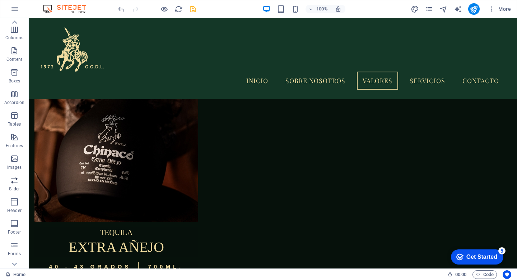
click at [12, 183] on icon "button" at bounding box center [14, 180] width 9 height 9
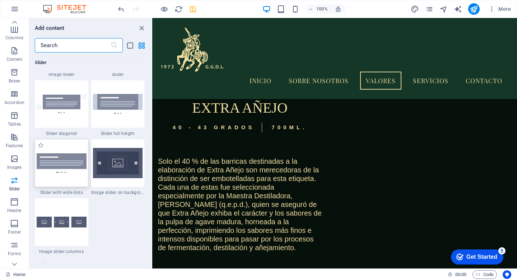
scroll to position [4127, 0]
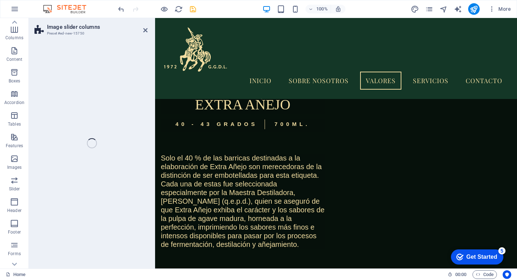
select select "rem"
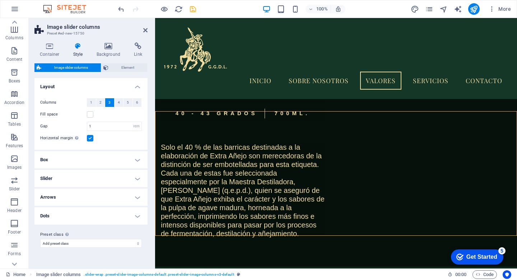
scroll to position [3427, 0]
click at [101, 100] on span "2" at bounding box center [101, 102] width 2 height 9
select select
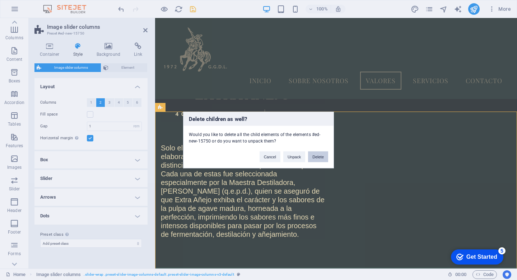
click at [325, 157] on button "Delete" at bounding box center [318, 156] width 20 height 11
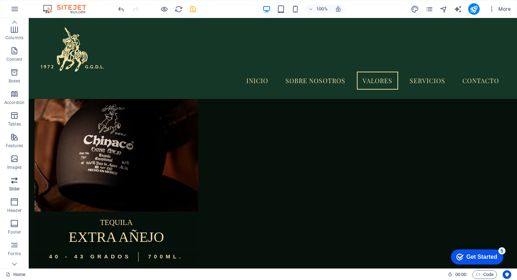
click at [10, 181] on icon "button" at bounding box center [14, 180] width 9 height 9
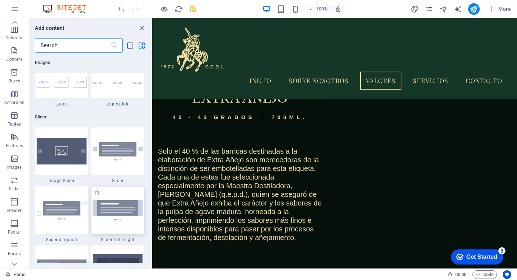
scroll to position [4074, 0]
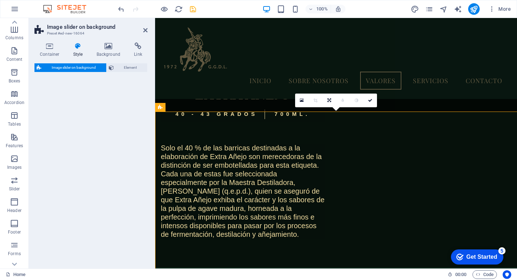
select select "rem"
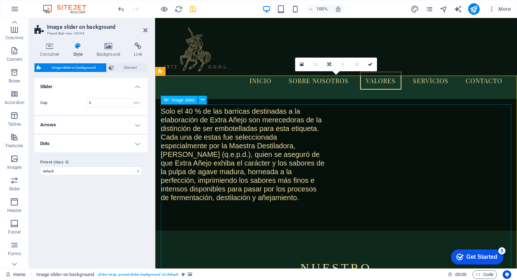
scroll to position [3466, 0]
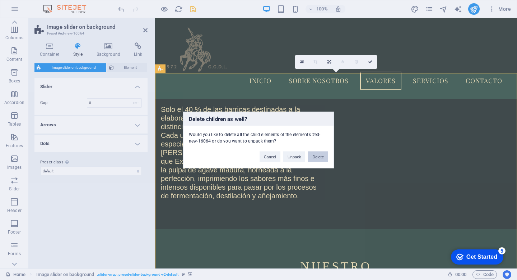
click at [321, 158] on button "Delete" at bounding box center [318, 156] width 20 height 11
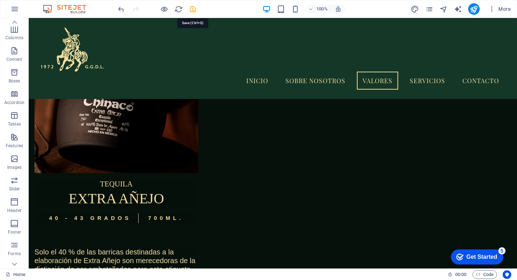
click at [193, 6] on icon "save" at bounding box center [193, 9] width 8 height 8
select select "rem"
select select "px"
select select "rem"
select select "px"
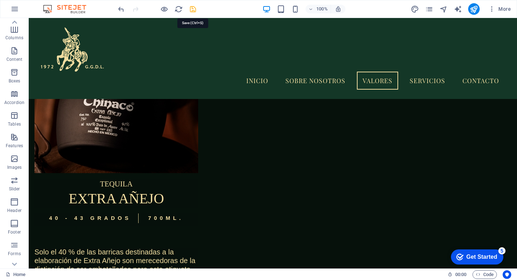
select select "px"
select select "zoomIn"
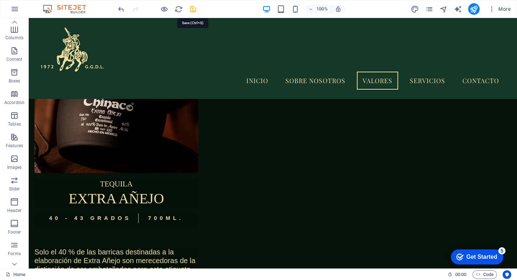
select select "rem"
select select "px"
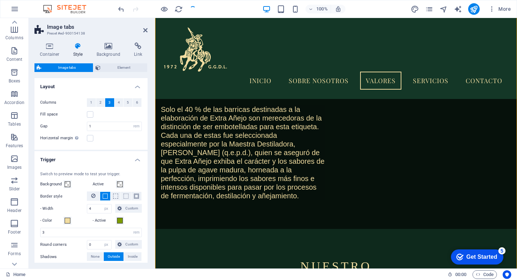
scroll to position [2695, 0]
